Goal: Ask a question

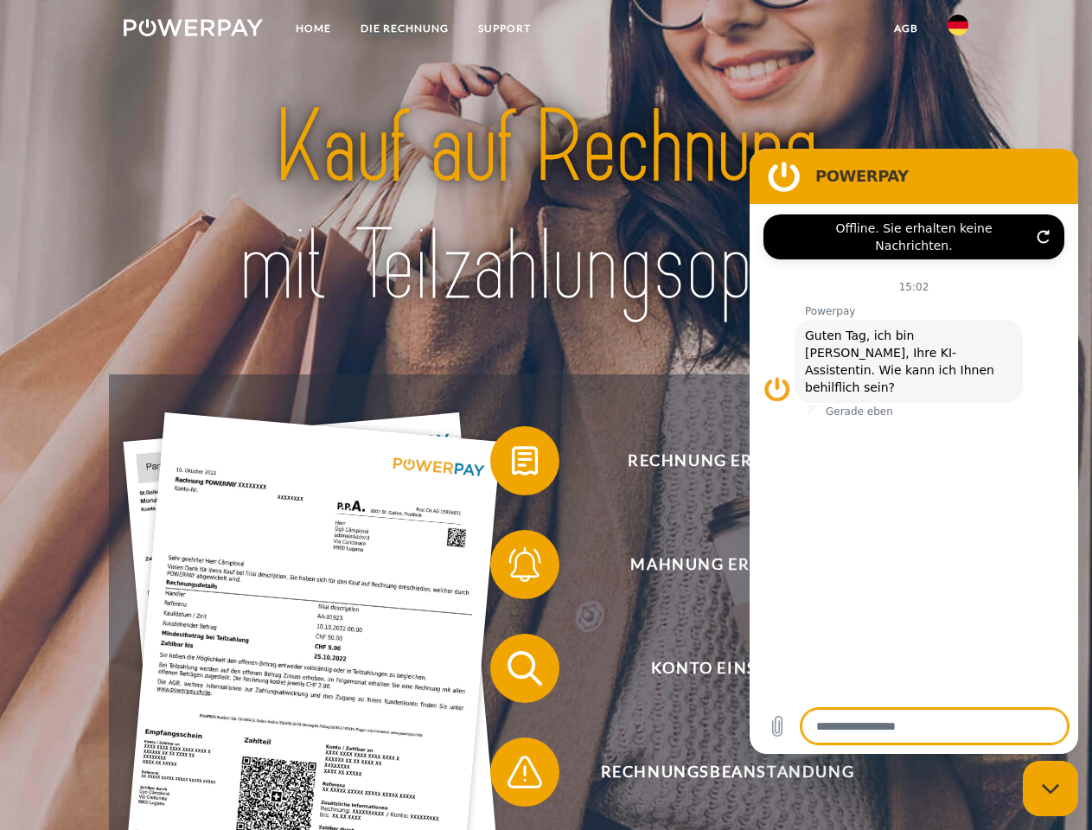
click at [193, 30] on img at bounding box center [193, 27] width 139 height 17
click at [958, 30] on img at bounding box center [958, 25] width 21 height 21
click at [905, 29] on link "agb" at bounding box center [906, 28] width 54 height 31
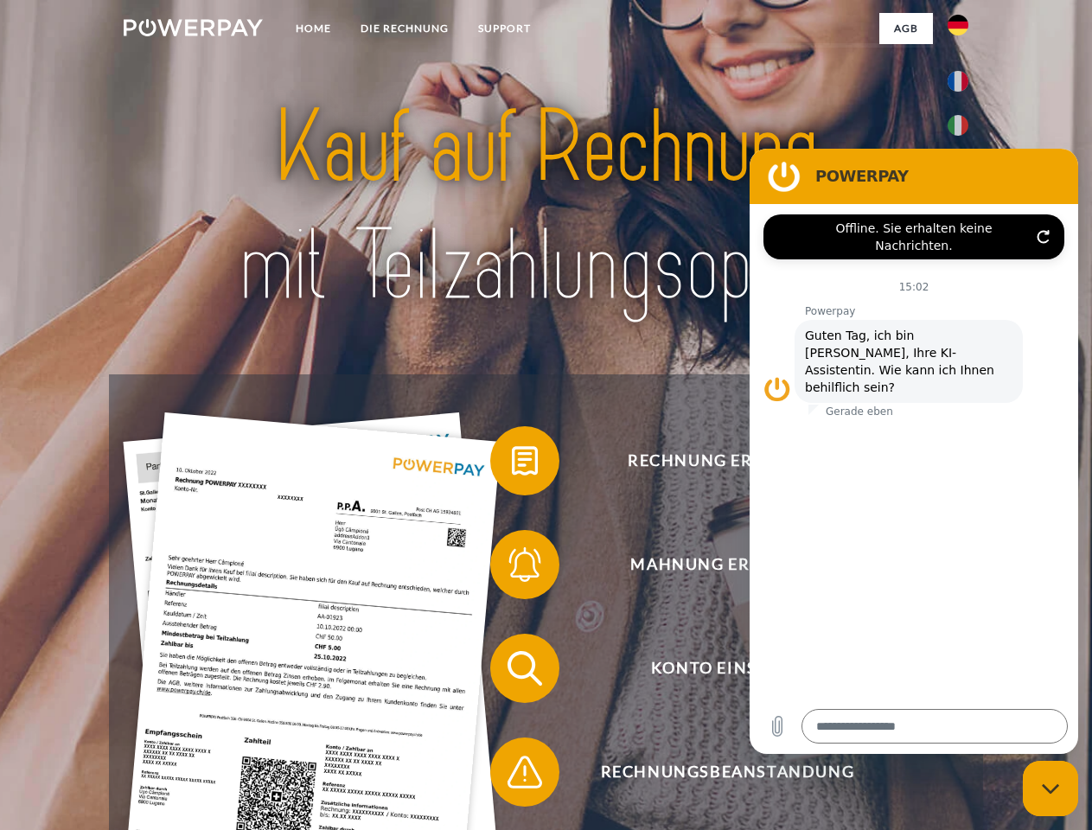
click at [512, 464] on span at bounding box center [499, 461] width 86 height 86
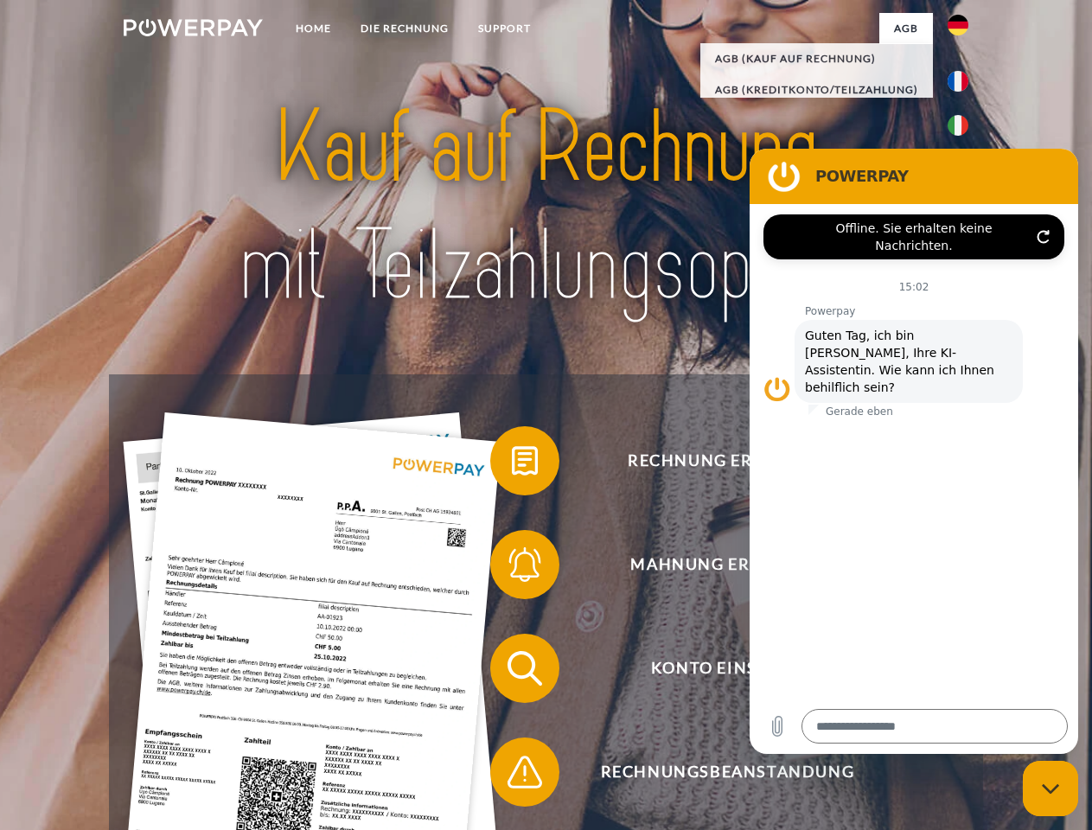
click at [512, 568] on span at bounding box center [499, 564] width 86 height 86
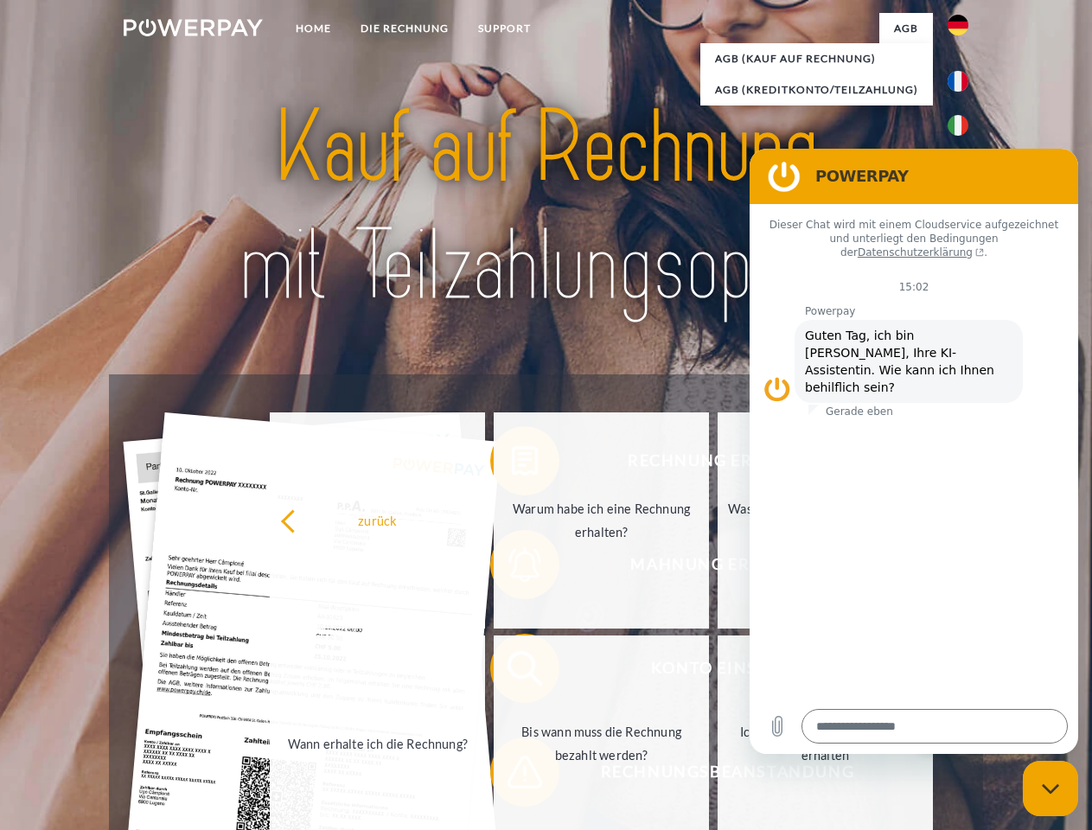
click at [512, 672] on link "Bis wann muss die Rechnung bezahlt werden?" at bounding box center [601, 744] width 215 height 216
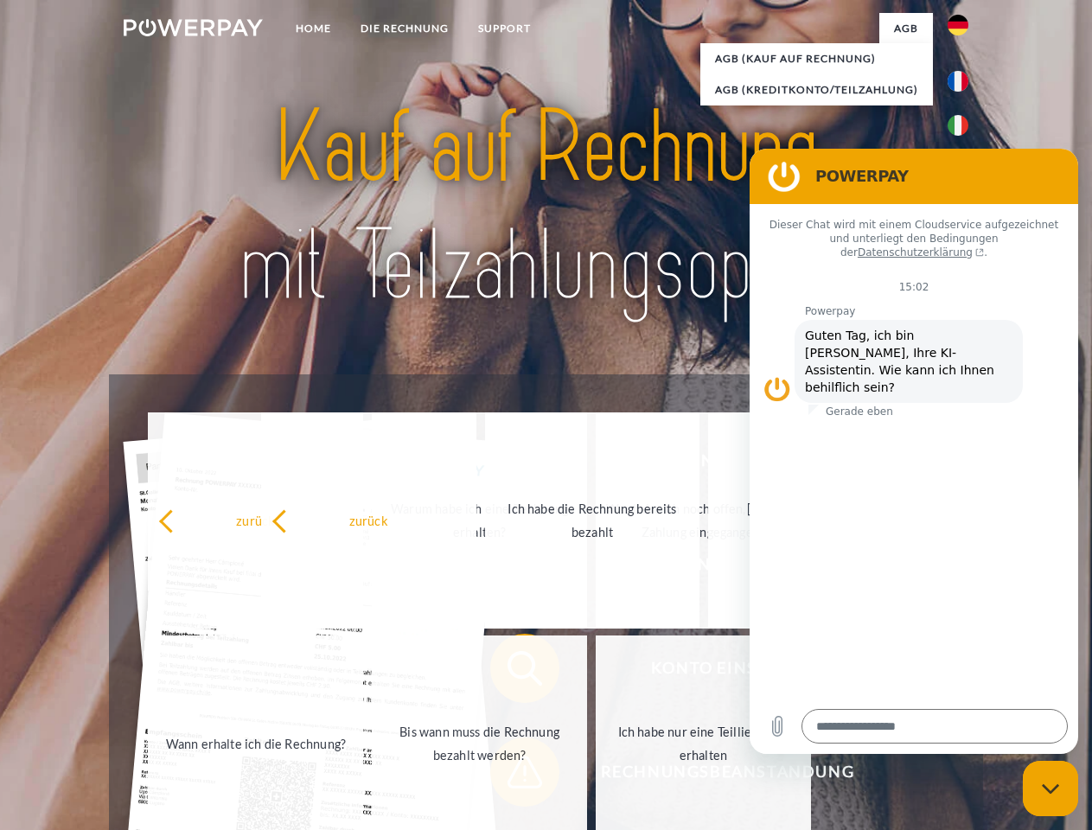
click at [512, 776] on span at bounding box center [499, 772] width 86 height 86
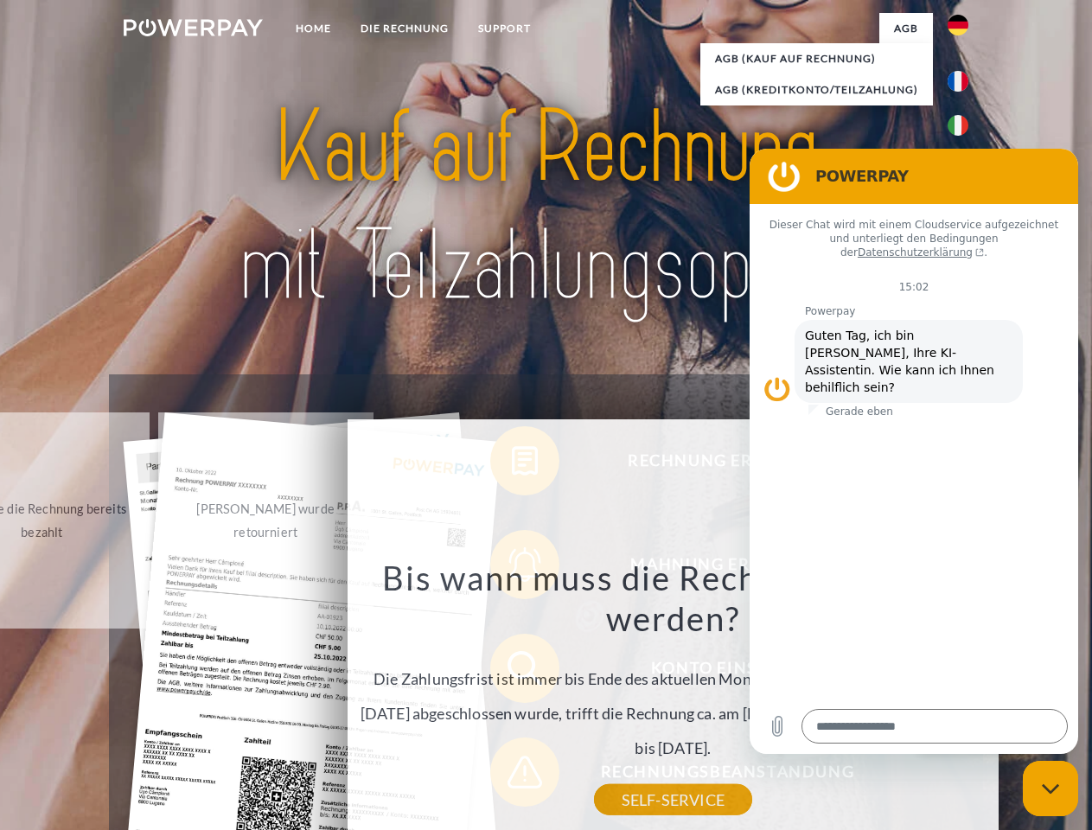
click at [1051, 789] on icon "Messaging-Fenster schließen" at bounding box center [1051, 788] width 18 height 11
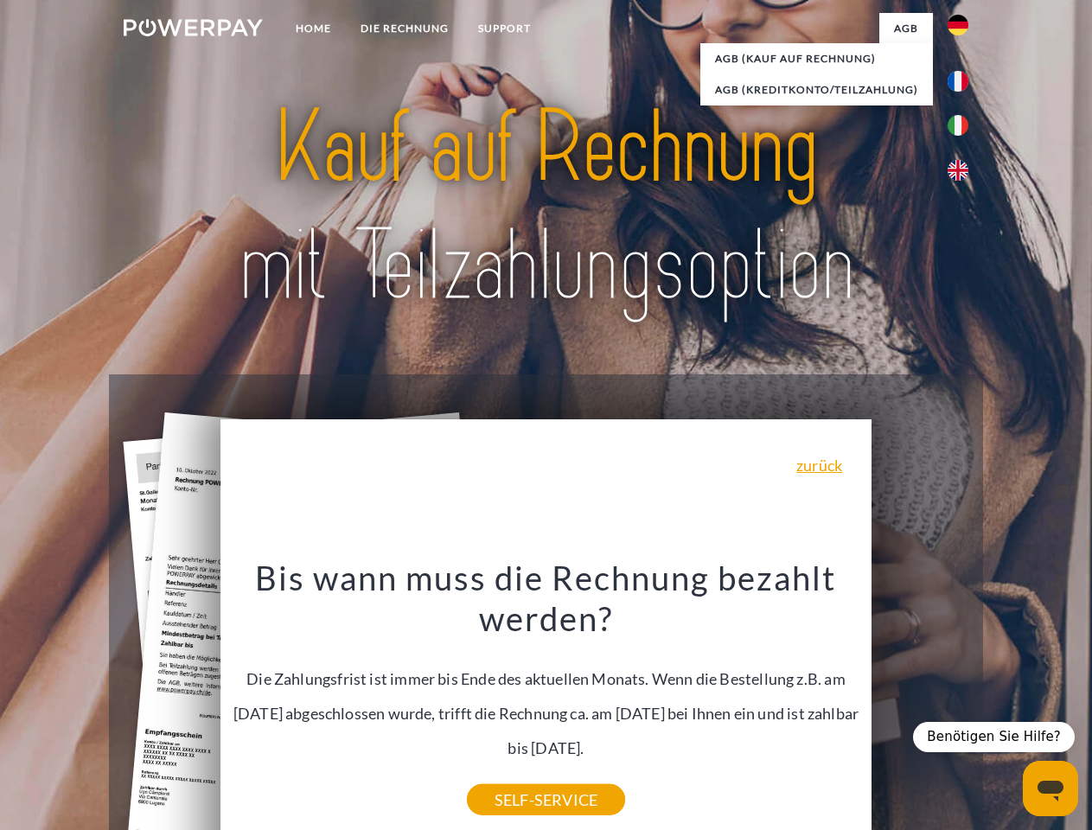
type textarea "*"
